Goal: Information Seeking & Learning: Check status

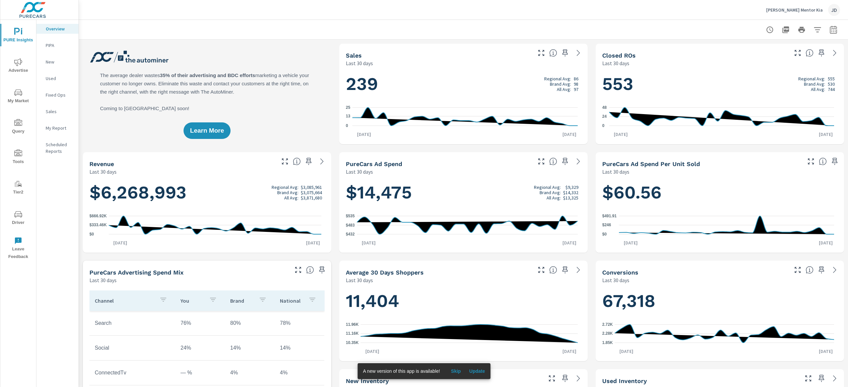
scroll to position [0, 0]
click at [23, 94] on span "My Market" at bounding box center [18, 97] width 32 height 16
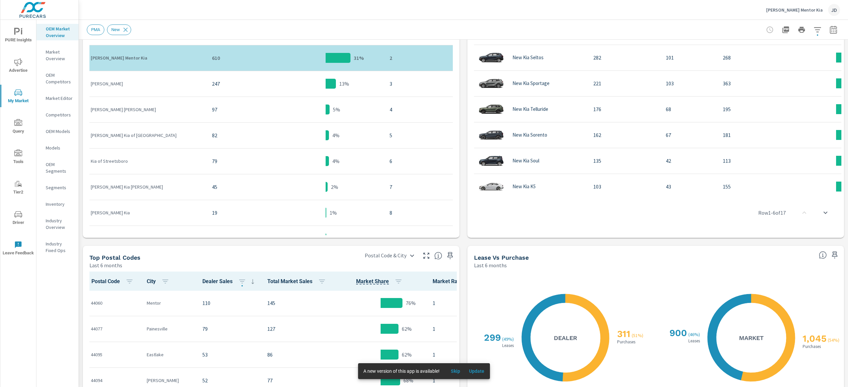
scroll to position [436, 0]
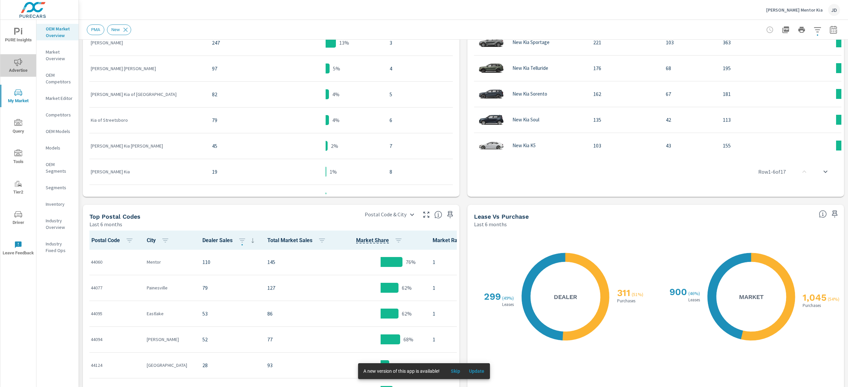
click at [22, 75] on button "Advertise" at bounding box center [18, 65] width 36 height 23
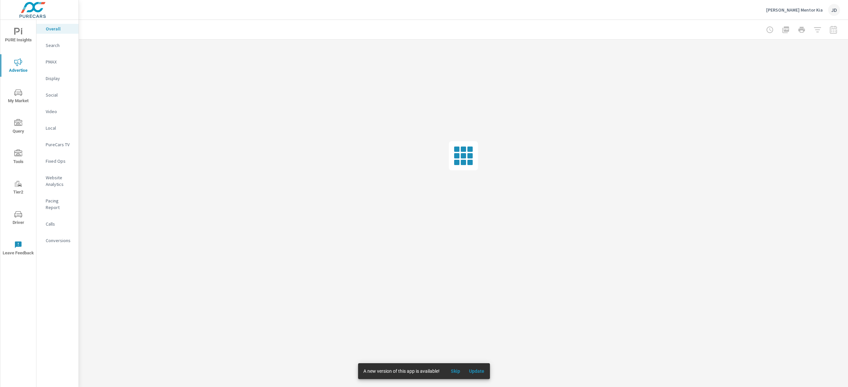
click at [60, 180] on p "Website Analytics" at bounding box center [59, 181] width 27 height 13
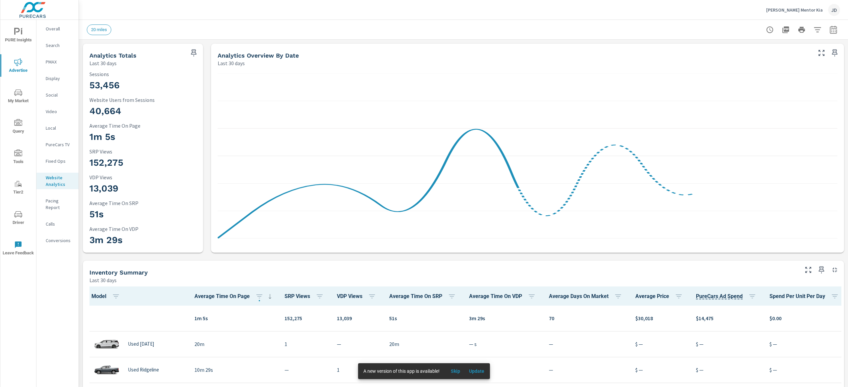
scroll to position [0, 0]
click at [470, 372] on span "Update" at bounding box center [477, 372] width 16 height 6
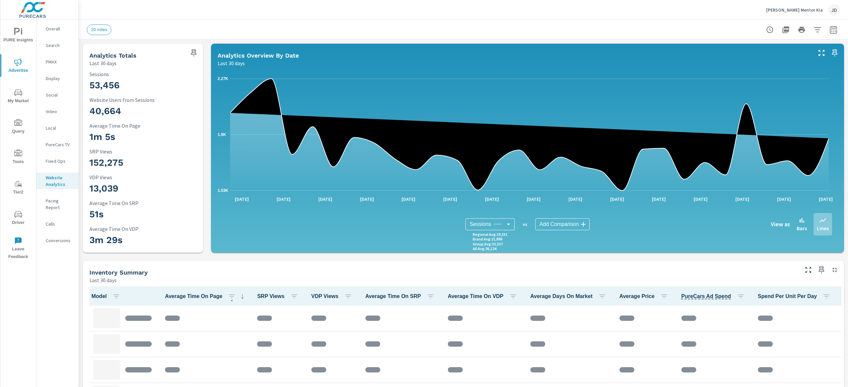
click at [829, 28] on icon "button" at bounding box center [832, 29] width 7 height 8
select select "Last 30 days"
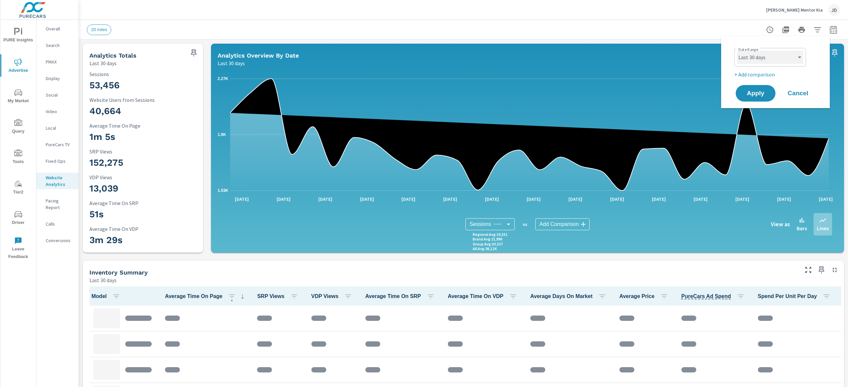
click at [791, 62] on select "Custom Yesterday Last week Last 7 days Last 14 days Last 30 days Last 45 days L…" at bounding box center [770, 57] width 66 height 13
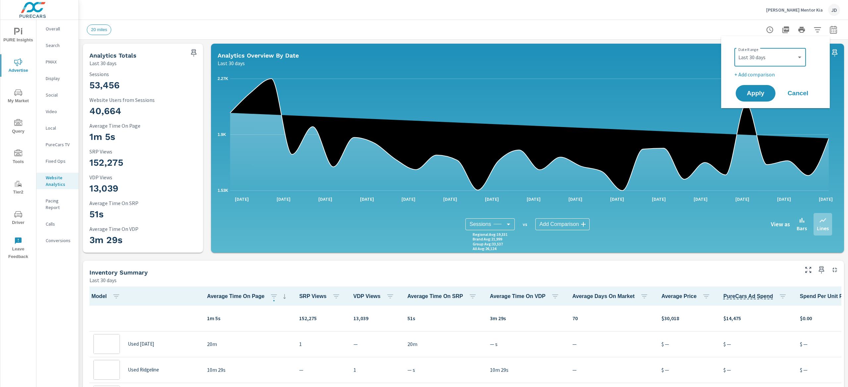
click at [805, 58] on div "Custom Yesterday Last week Last 7 days Last 14 days Last 30 days Last 45 days L…" at bounding box center [770, 57] width 72 height 19
click at [758, 77] on p "+ Add comparison" at bounding box center [776, 75] width 85 height 8
select select "Previous period"
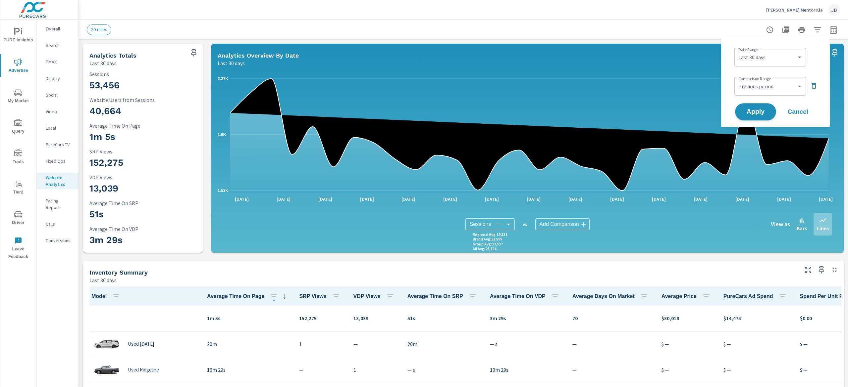
click at [761, 113] on span "Apply" at bounding box center [755, 112] width 27 height 6
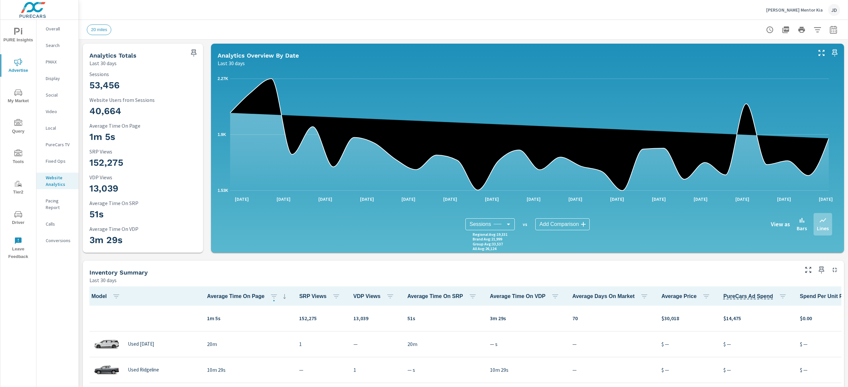
scroll to position [0, 0]
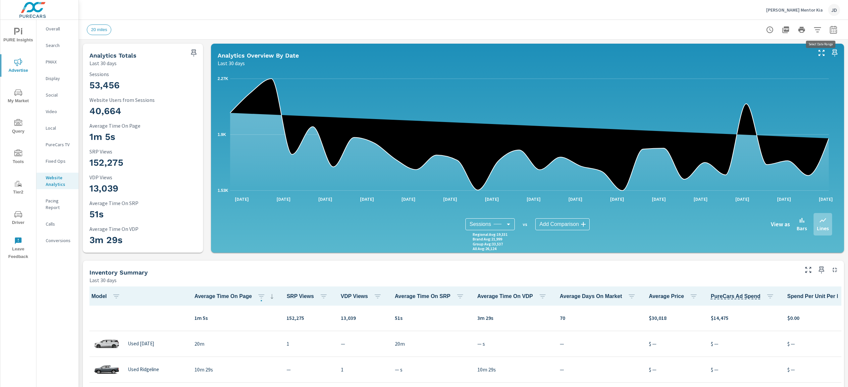
click at [829, 27] on icon "button" at bounding box center [833, 30] width 8 height 8
select select "Last 30 days"
select select "Previous period"
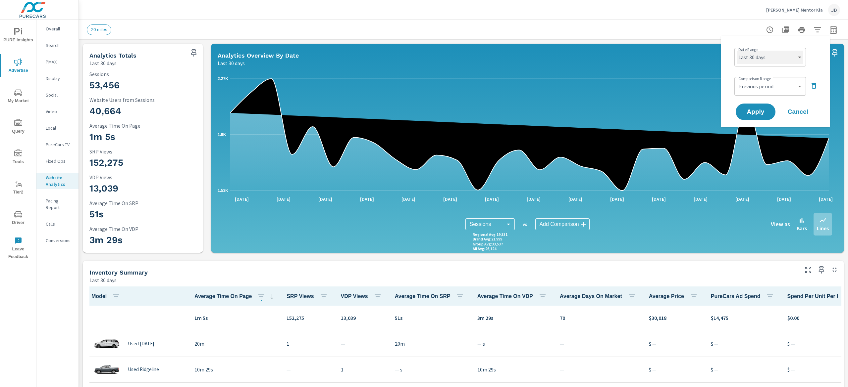
click at [793, 62] on select "Custom Yesterday Last week Last 7 days Last 14 days Last 30 days Last 45 days L…" at bounding box center [770, 57] width 66 height 13
click at [737, 51] on select "Custom Yesterday Last week Last 7 days Last 14 days Last 30 days Last 45 days L…" at bounding box center [770, 57] width 66 height 13
select select "Month to date"
click at [757, 113] on span "Apply" at bounding box center [755, 112] width 27 height 6
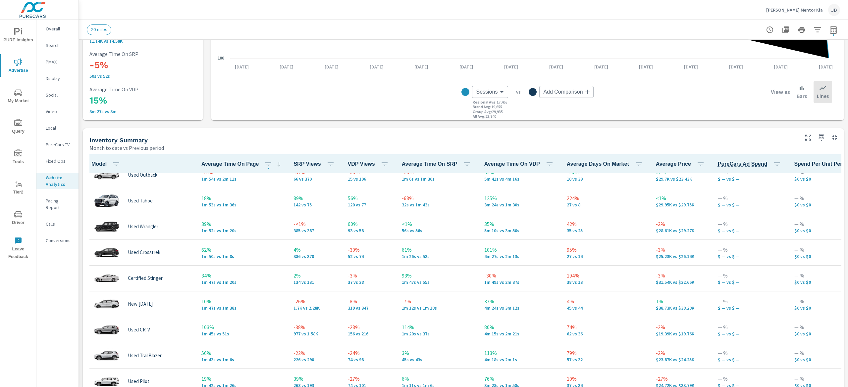
scroll to position [795, 0]
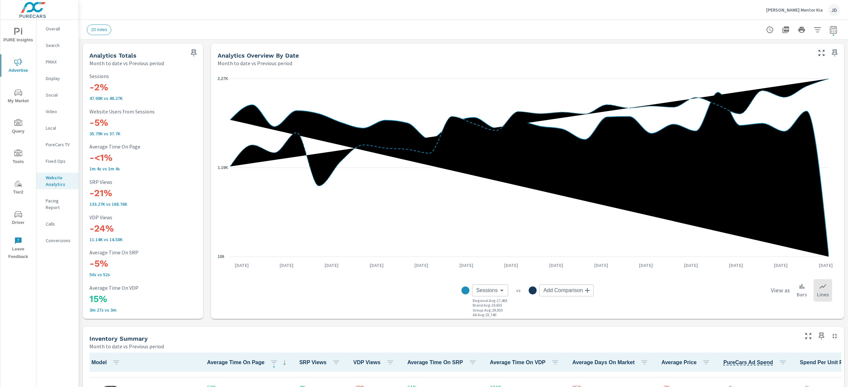
click at [60, 44] on p "Search" at bounding box center [59, 45] width 27 height 7
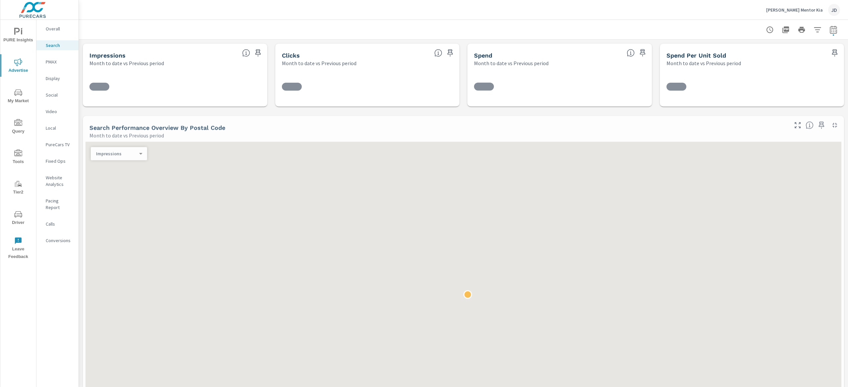
click at [57, 177] on p "Website Analytics" at bounding box center [59, 181] width 27 height 13
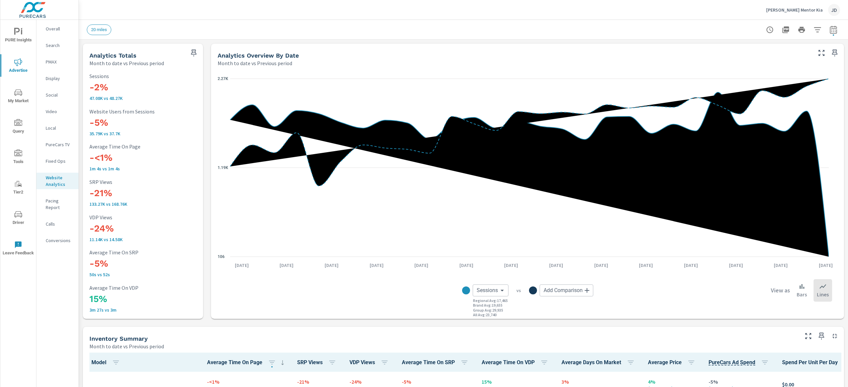
scroll to position [801, 0]
click at [812, 28] on button "button" at bounding box center [817, 29] width 13 height 13
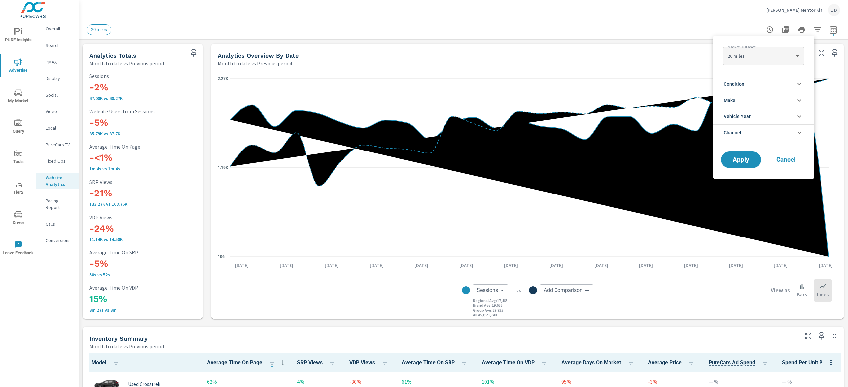
click at [793, 136] on li "Channel" at bounding box center [763, 133] width 101 height 17
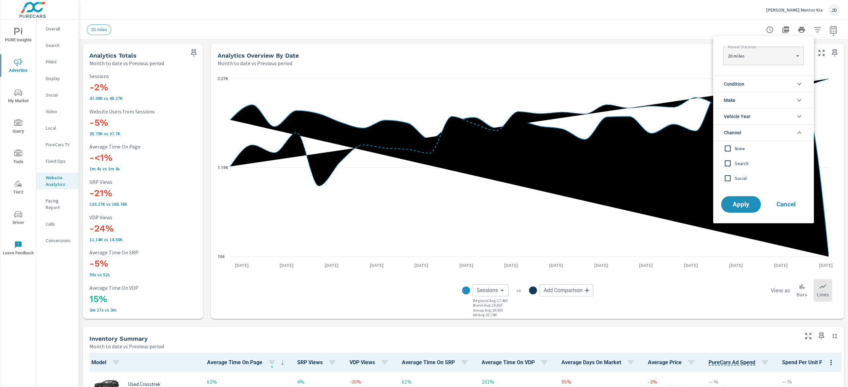
click at [733, 168] on input "filter options" at bounding box center [728, 164] width 14 height 14
click at [735, 180] on span "Social" at bounding box center [770, 179] width 73 height 8
click at [739, 211] on button "Apply" at bounding box center [740, 204] width 41 height 17
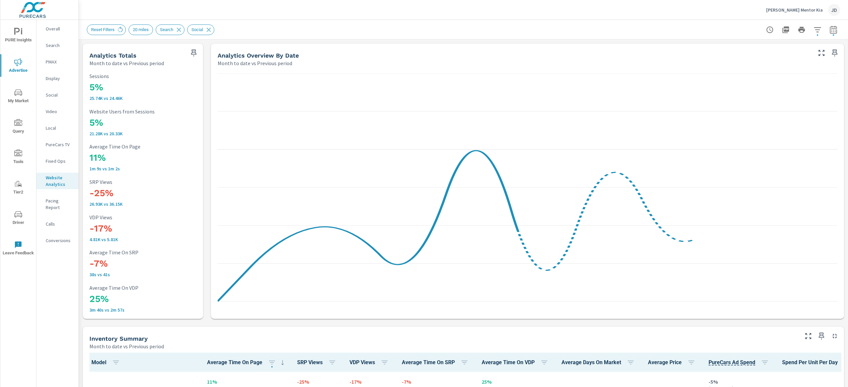
scroll to position [801, 0]
